Goal: Information Seeking & Learning: Check status

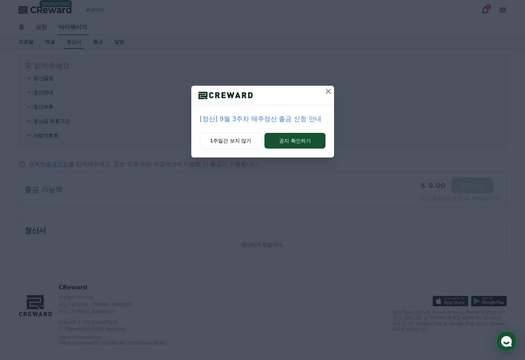
click at [275, 121] on p "[정산] 9월 3주차 매주정산 출금 신청 안내" at bounding box center [263, 119] width 126 height 10
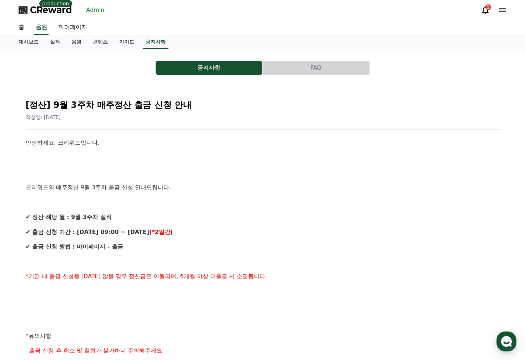
click at [248, 209] on div "안녕하세요, 크리워드입니다. 크리워드의 매주정산 9월 3주차 출금 신청 안내드립니다. ✔ 정산 해당 월 : 9월 3주차 실적 ✔ 출금 신청 기…" at bounding box center [263, 343] width 474 height 410
click at [293, 188] on p "크리워드의 매주정산 9월 3주차 출금 신청 안내드립니다." at bounding box center [263, 187] width 474 height 9
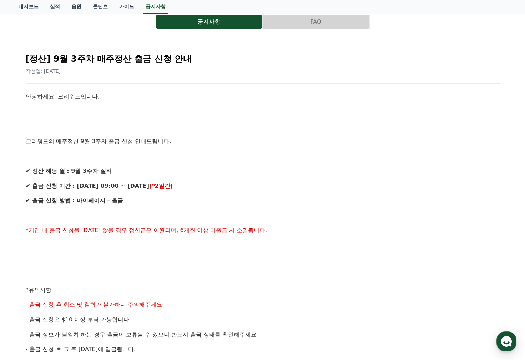
click at [294, 188] on p "✔ 출금 신청 기간 : [DATE] 09:00 ~ [DATE] (*2일간)" at bounding box center [263, 185] width 474 height 9
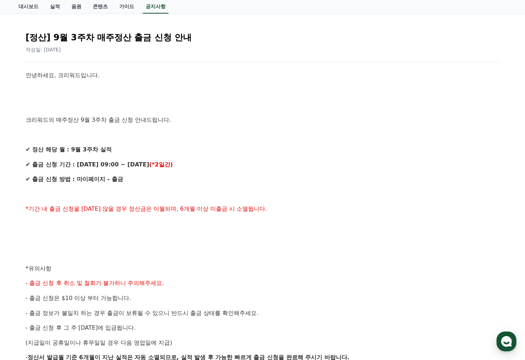
click at [294, 188] on div "안녕하세요, 크리워드입니다. 크리워드의 매주정산 9월 3주차 출금 신청 안내드립니다. ✔ 정산 해당 월 : 9월 3주차 실적 ✔ 출금 신청 기…" at bounding box center [263, 276] width 474 height 410
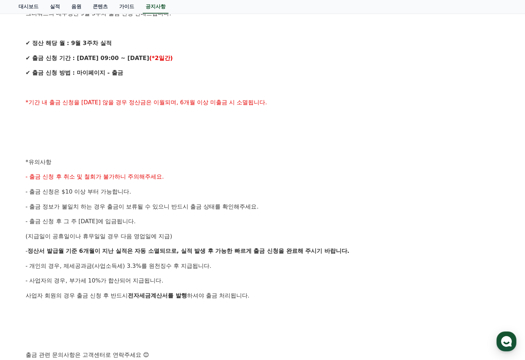
click at [294, 188] on p "- 출금 신청은 $10 이상 부터 가능합니다." at bounding box center [263, 191] width 474 height 9
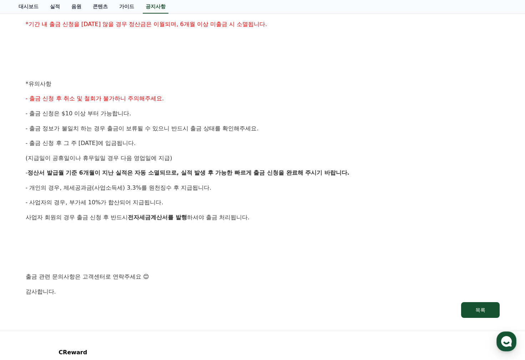
click at [299, 186] on p "- 개인의 경우, 제세공과금(사업소득세) 3.3%를 원천징수 후 지급됩니다." at bounding box center [263, 187] width 474 height 9
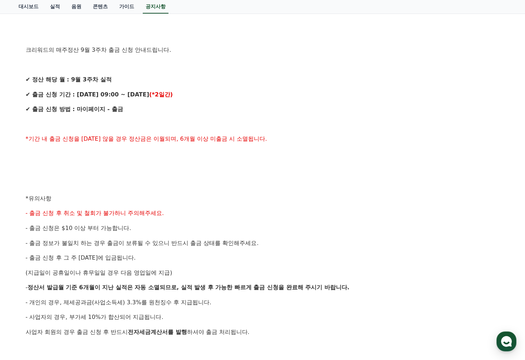
click at [300, 186] on p at bounding box center [263, 183] width 474 height 9
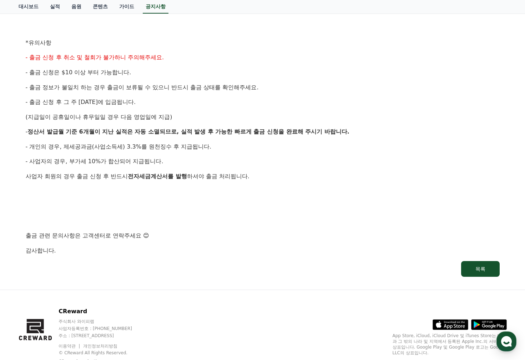
click at [309, 184] on div "안녕하세요, 크리워드입니다. 크리워드의 매주정산 9월 3주차 출금 신청 안내드립니다. ✔ 정산 해당 월 : 9월 3주차 실적 ✔ 출금 신청 기…" at bounding box center [263, 50] width 474 height 410
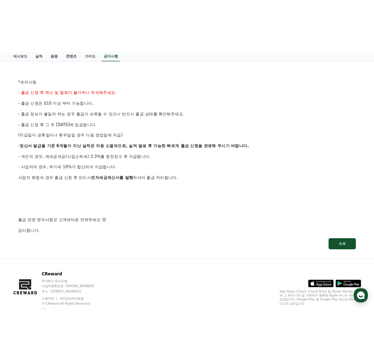
scroll to position [0, 0]
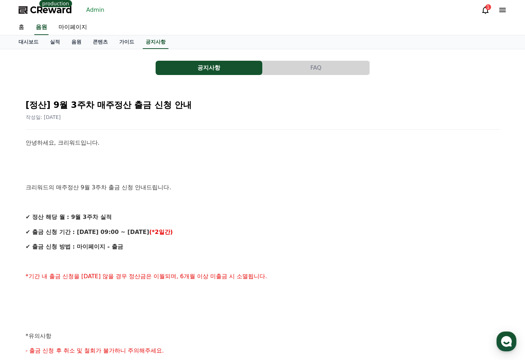
drag, startPoint x: 309, startPoint y: 184, endPoint x: 301, endPoint y: 112, distance: 73.2
click at [309, 184] on p "크리워드의 매주정산 9월 3주차 출금 신청 안내드립니다." at bounding box center [263, 187] width 474 height 9
click at [310, 71] on button "FAQ" at bounding box center [316, 68] width 107 height 14
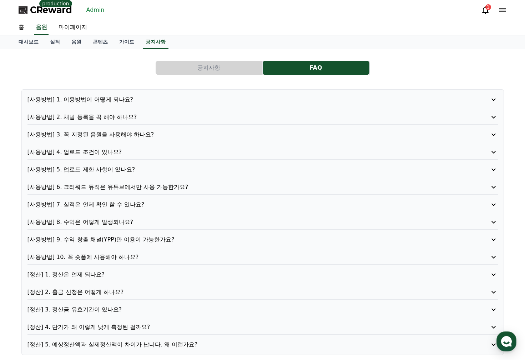
click at [105, 61] on div "공지사항 FAQ" at bounding box center [263, 68] width 488 height 14
click at [97, 7] on link "Admin" at bounding box center [95, 9] width 24 height 11
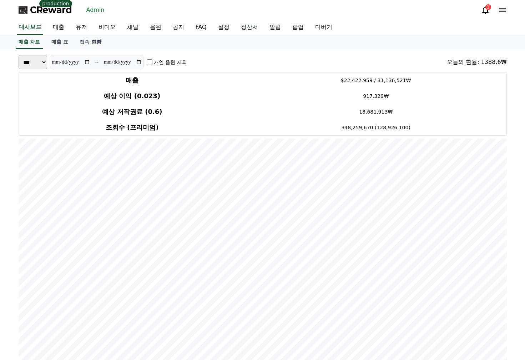
click at [236, 27] on link "정산서" at bounding box center [249, 27] width 29 height 15
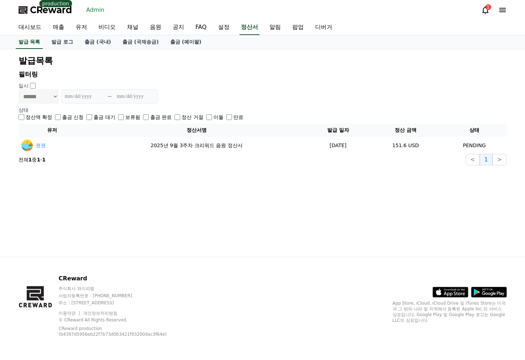
click at [303, 205] on div "**********" at bounding box center [262, 152] width 499 height 207
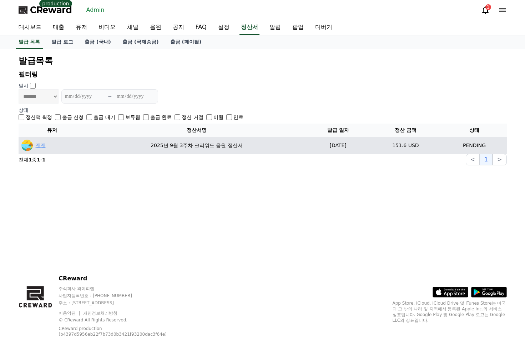
click at [42, 147] on link "잰잰" at bounding box center [41, 145] width 10 height 7
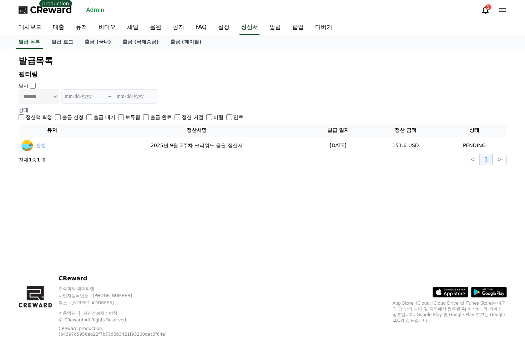
click at [245, 68] on div "**********" at bounding box center [263, 110] width 494 height 116
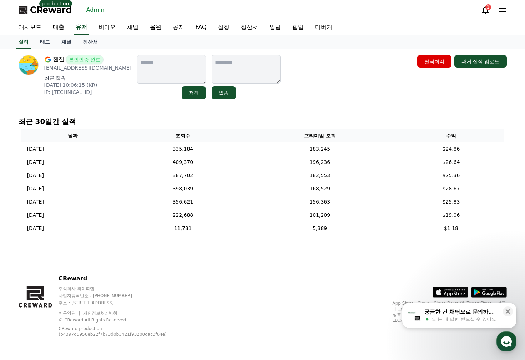
drag, startPoint x: 317, startPoint y: 79, endPoint x: 299, endPoint y: 83, distance: 19.1
click at [299, 83] on div "잰잰 본인인증 완료 357159adsl@gmail.com 최근 접속 2025-09-15 10:06:15 (KR) IP: 118.218.216.…" at bounding box center [263, 77] width 488 height 44
click at [305, 83] on div "잰잰 본인인증 완료 357159adsl@gmail.com 최근 접속 2025-09-15 10:06:15 (KR) IP: 118.218.216.…" at bounding box center [263, 77] width 488 height 44
click at [364, 73] on div "잰잰 본인인증 완료 357159adsl@gmail.com 최근 접속 2025-09-15 10:06:15 (KR) IP: 118.218.216.…" at bounding box center [263, 77] width 488 height 44
